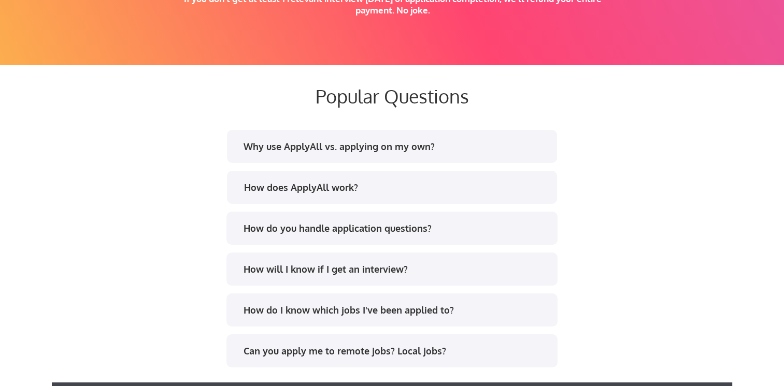
scroll to position [1917, 0]
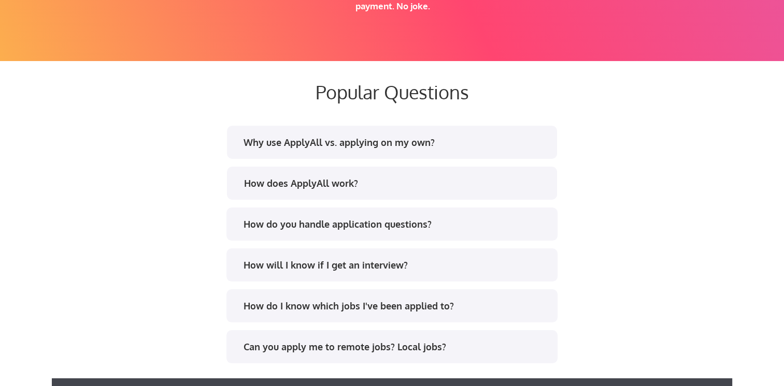
click at [266, 145] on div "Why use ApplyAll vs. applying on my own?" at bounding box center [395, 142] width 304 height 13
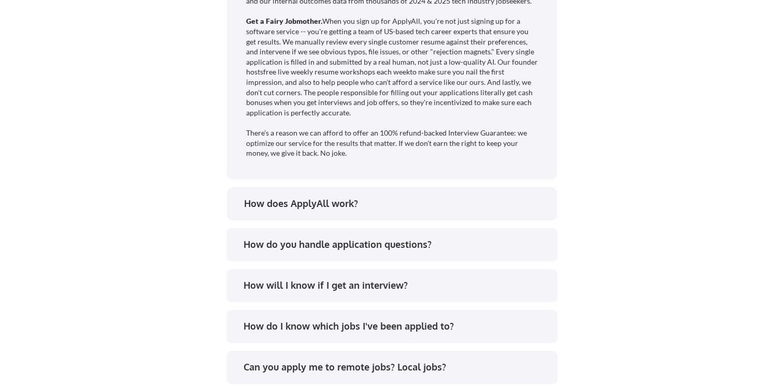
scroll to position [2279, 0]
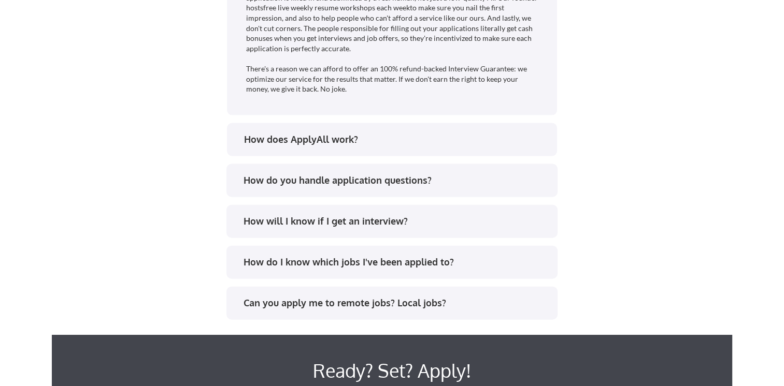
click at [266, 140] on div "How does ApplyAll work?" at bounding box center [396, 139] width 304 height 13
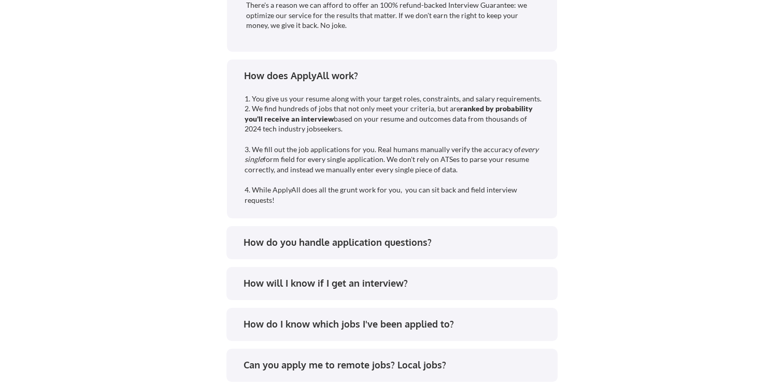
scroll to position [2383, 0]
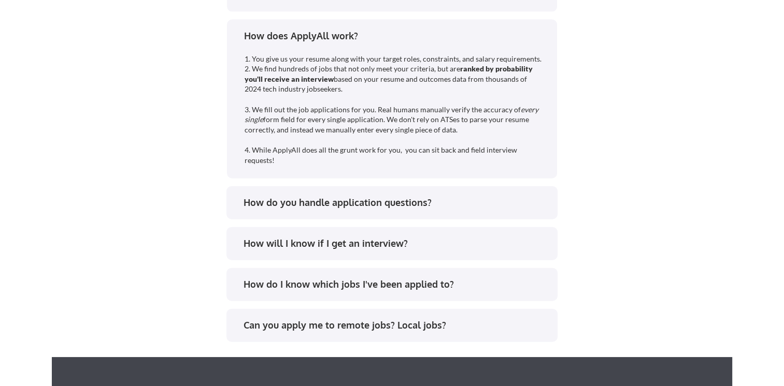
click at [281, 207] on div "How do you handle application questions?" at bounding box center [395, 202] width 304 height 13
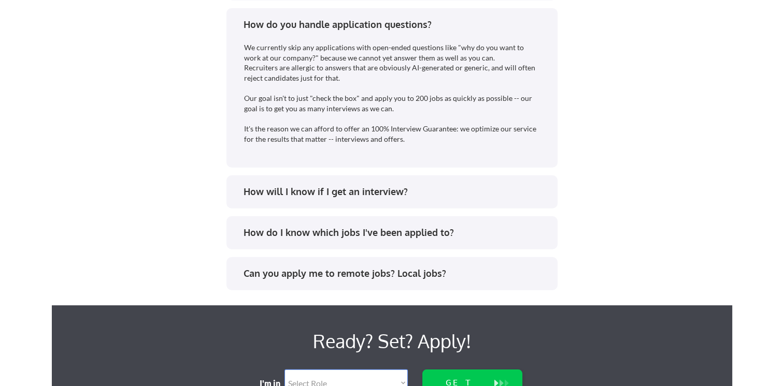
scroll to position [2590, 0]
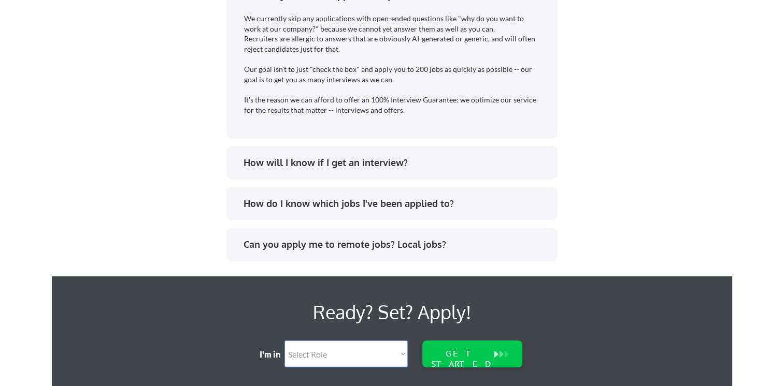
click at [278, 148] on div "How will I know if I get an interview?" at bounding box center [391, 163] width 331 height 33
click at [277, 154] on div "How will I know if I get an interview?" at bounding box center [391, 163] width 331 height 33
click at [276, 161] on div "How will I know if I get an interview?" at bounding box center [395, 162] width 304 height 13
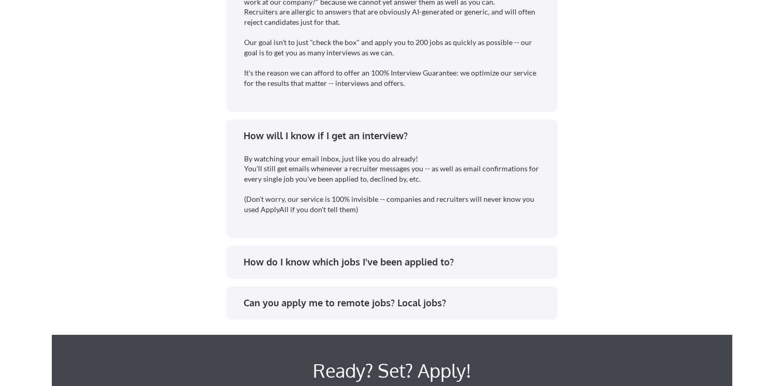
scroll to position [2694, 0]
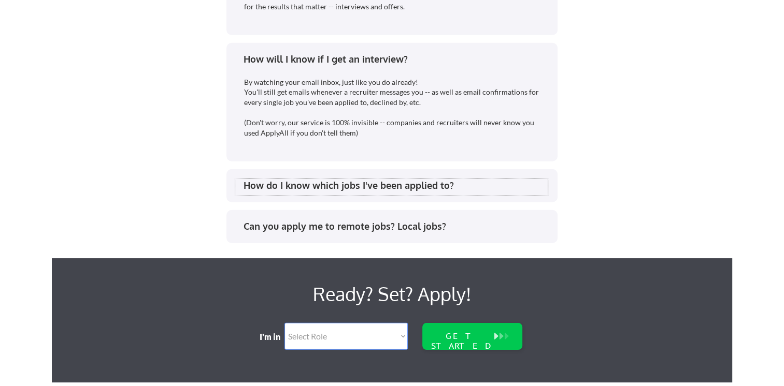
click at [396, 190] on div "How do I know which jobs I've been applied to?" at bounding box center [395, 185] width 304 height 13
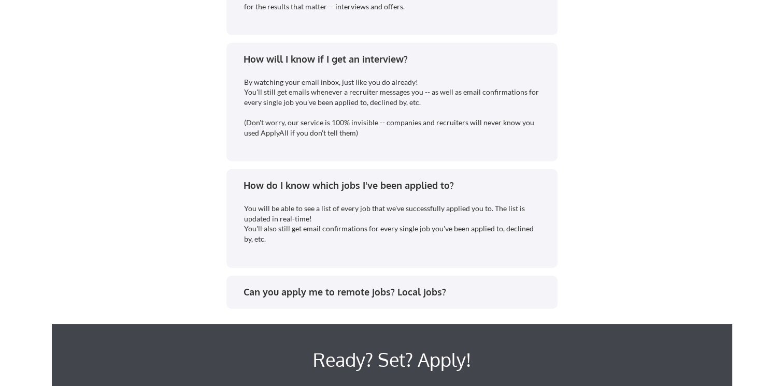
scroll to position [2797, 0]
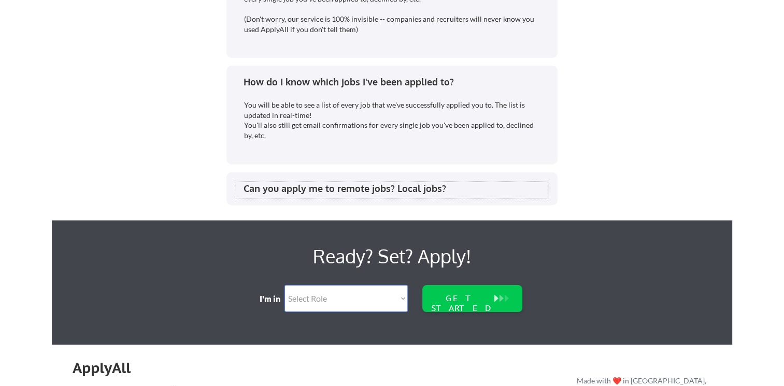
click at [393, 186] on div "Can you apply me to remote jobs? Local jobs?" at bounding box center [395, 188] width 304 height 13
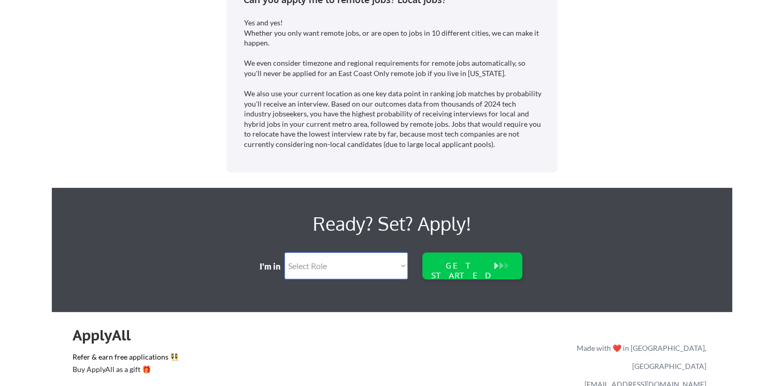
scroll to position [3004, 0]
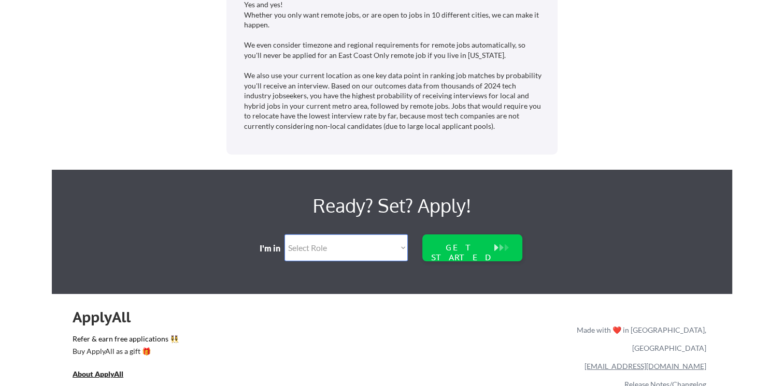
click at [361, 242] on select "Select Role Software Engineering Product Management Customer Success Sales UI/U…" at bounding box center [345, 248] width 123 height 27
click at [116, 372] on u "About ApplyAll" at bounding box center [98, 374] width 51 height 9
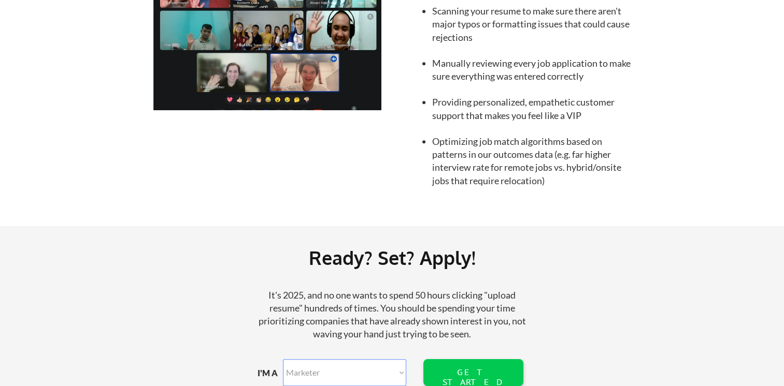
scroll to position [915, 0]
